Goal: Transaction & Acquisition: Book appointment/travel/reservation

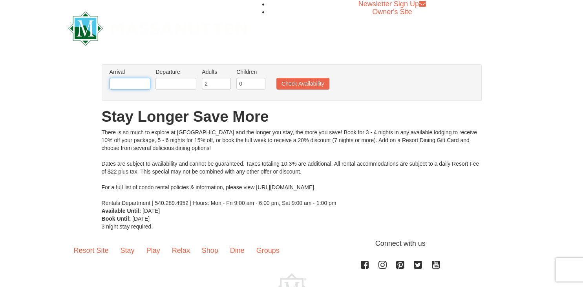
click at [136, 85] on input "text" at bounding box center [129, 84] width 41 height 12
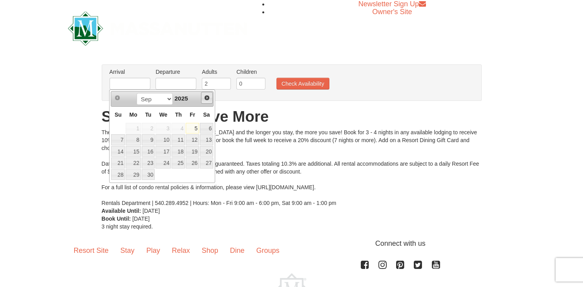
click at [207, 99] on span "Next" at bounding box center [207, 98] width 6 height 6
click at [183, 136] on link "6" at bounding box center [177, 139] width 13 height 11
type input "[DATE]"
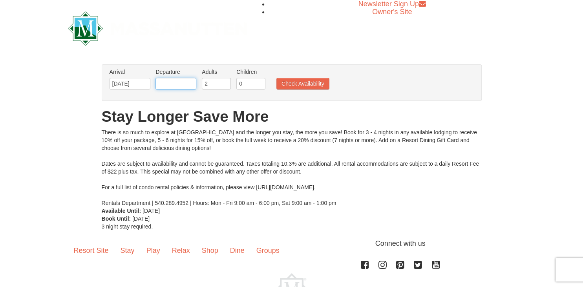
click at [187, 83] on input "text" at bounding box center [175, 84] width 41 height 12
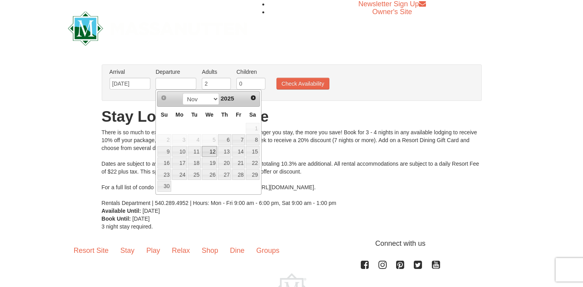
click at [210, 151] on link "12" at bounding box center [209, 151] width 15 height 11
type input "[DATE]"
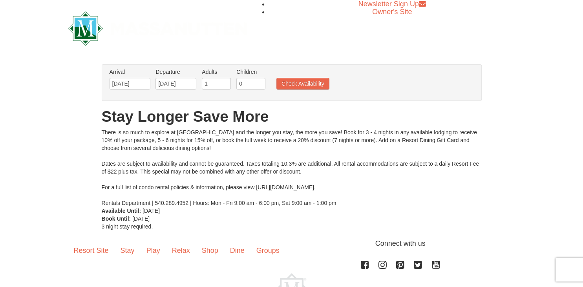
click at [226, 87] on input "1" at bounding box center [216, 84] width 29 height 12
click at [225, 82] on input "2" at bounding box center [216, 84] width 29 height 12
click at [225, 82] on input "3" at bounding box center [216, 84] width 29 height 12
type input "4"
click at [225, 82] on input "4" at bounding box center [216, 84] width 29 height 12
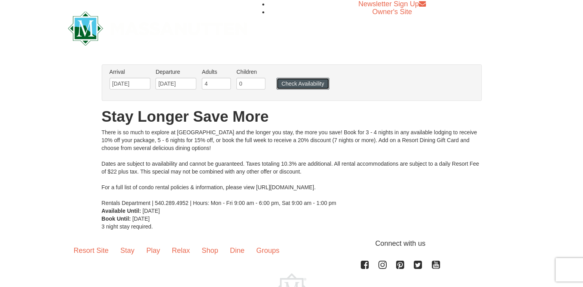
click at [295, 84] on button "Check Availability" at bounding box center [302, 84] width 53 height 12
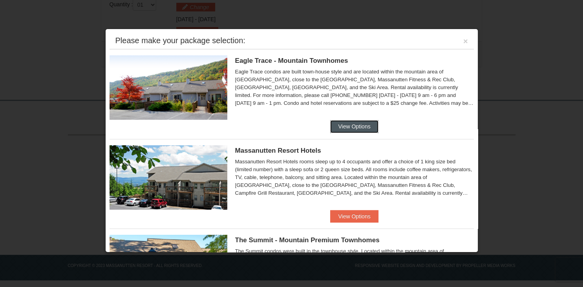
click at [351, 122] on button "View Options" at bounding box center [354, 126] width 48 height 13
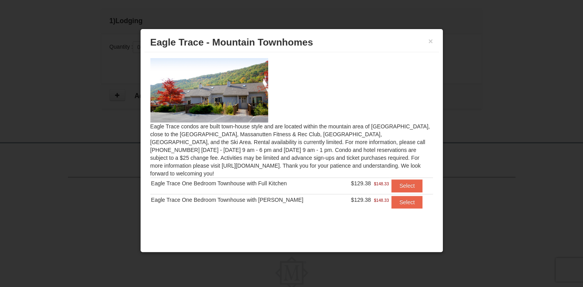
scroll to position [259, 0]
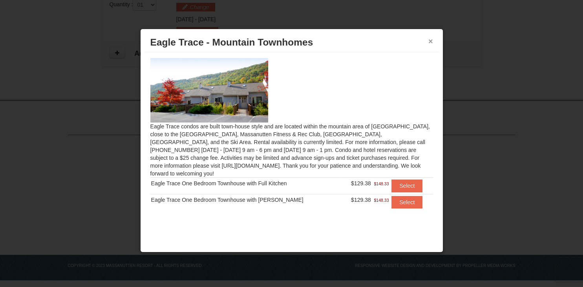
click at [429, 40] on button "×" at bounding box center [430, 41] width 5 height 8
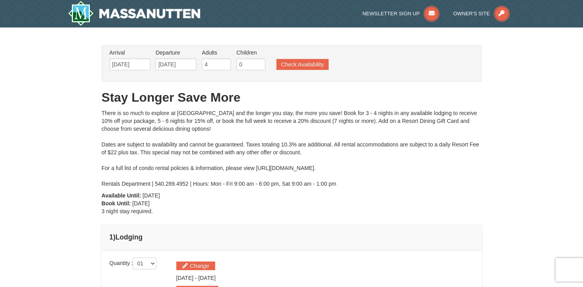
scroll to position [83, 0]
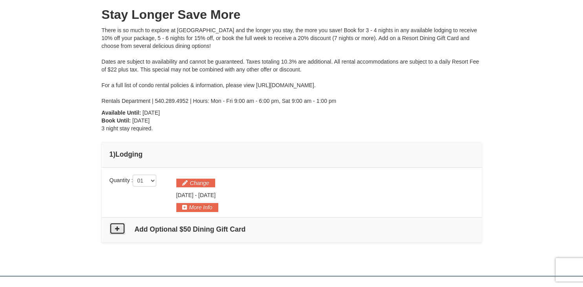
click at [111, 229] on button at bounding box center [117, 229] width 16 height 12
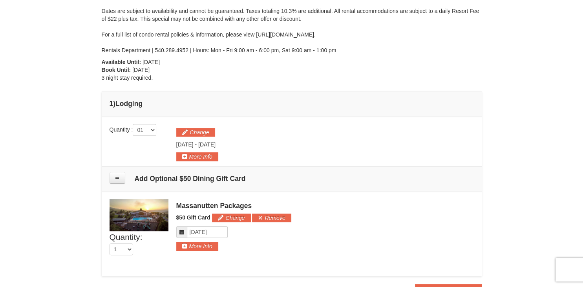
scroll to position [9, 0]
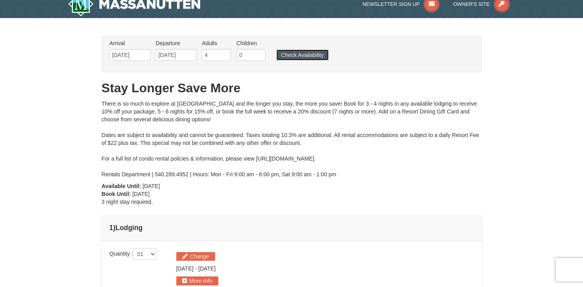
click at [296, 49] on button "Check Availability" at bounding box center [302, 54] width 52 height 11
